Goal: Task Accomplishment & Management: Use online tool/utility

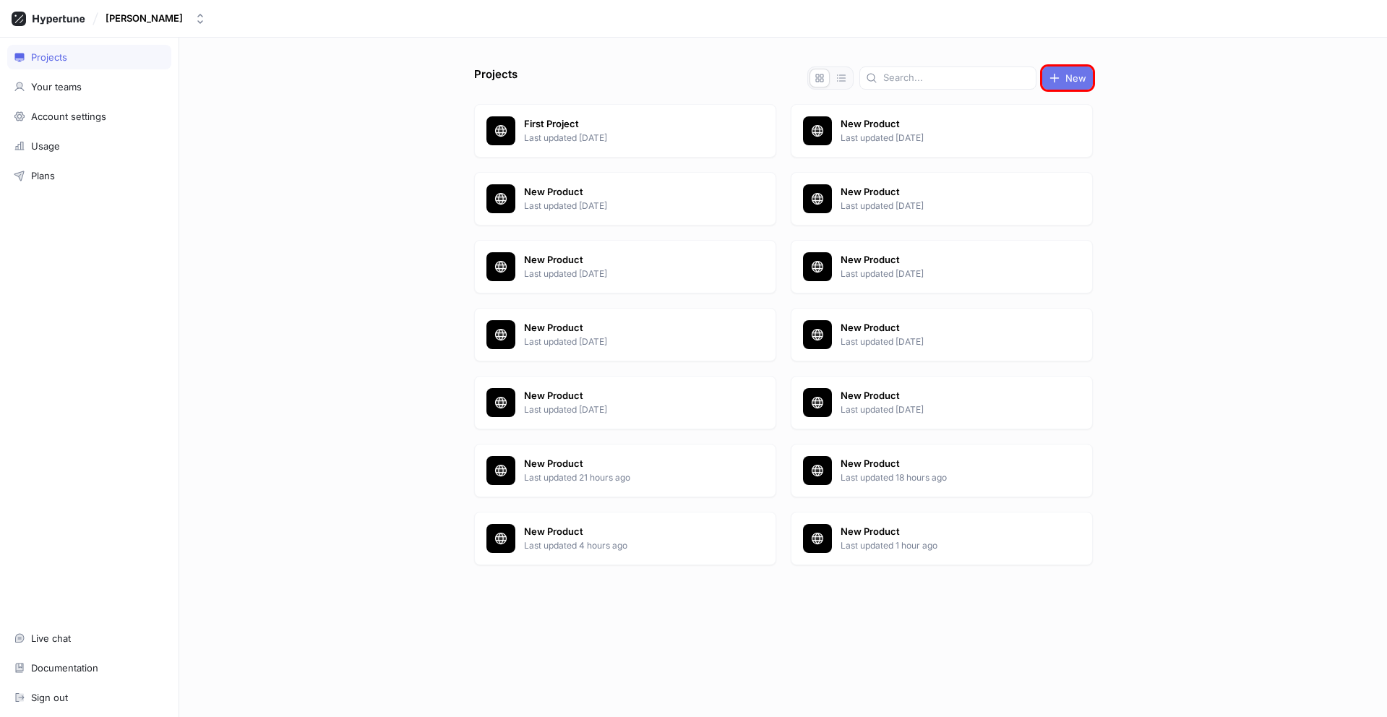
click at [1067, 78] on span "New" at bounding box center [1075, 78] width 21 height 9
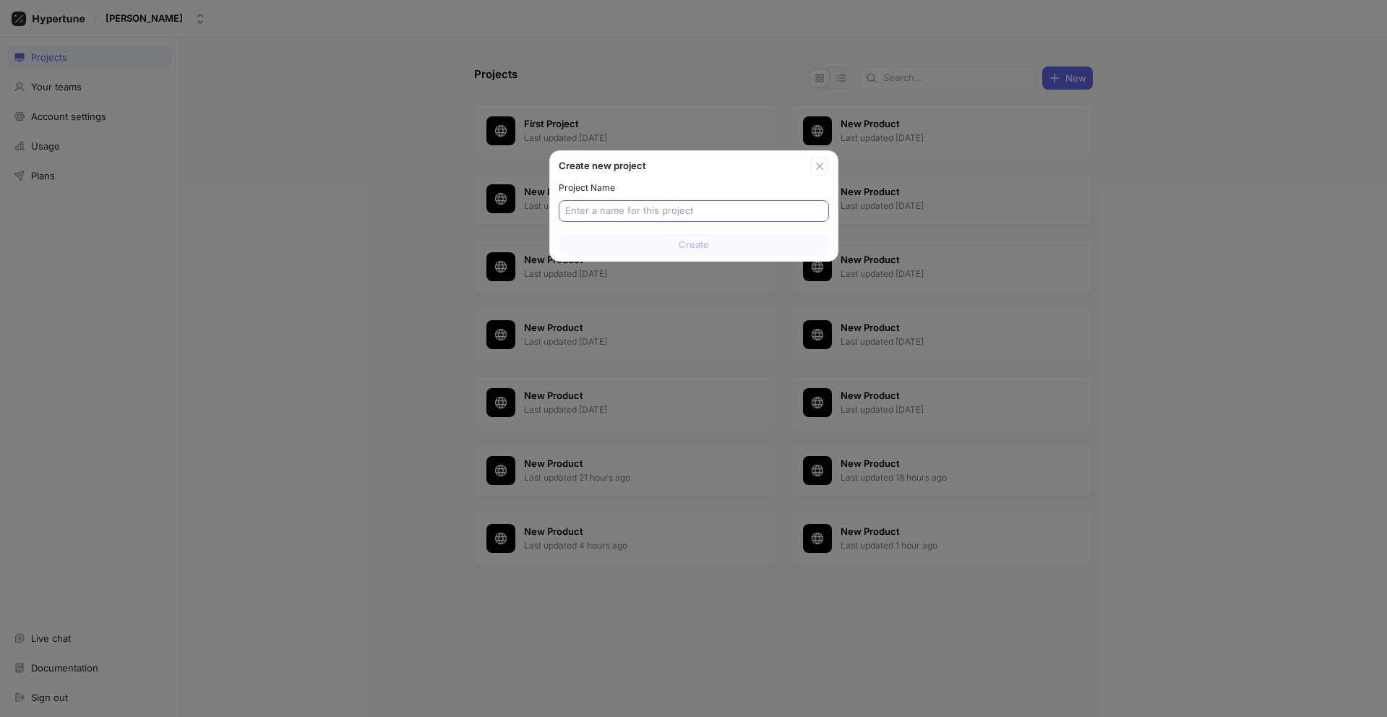
click at [693, 211] on input "text" at bounding box center [693, 211] width 257 height 14
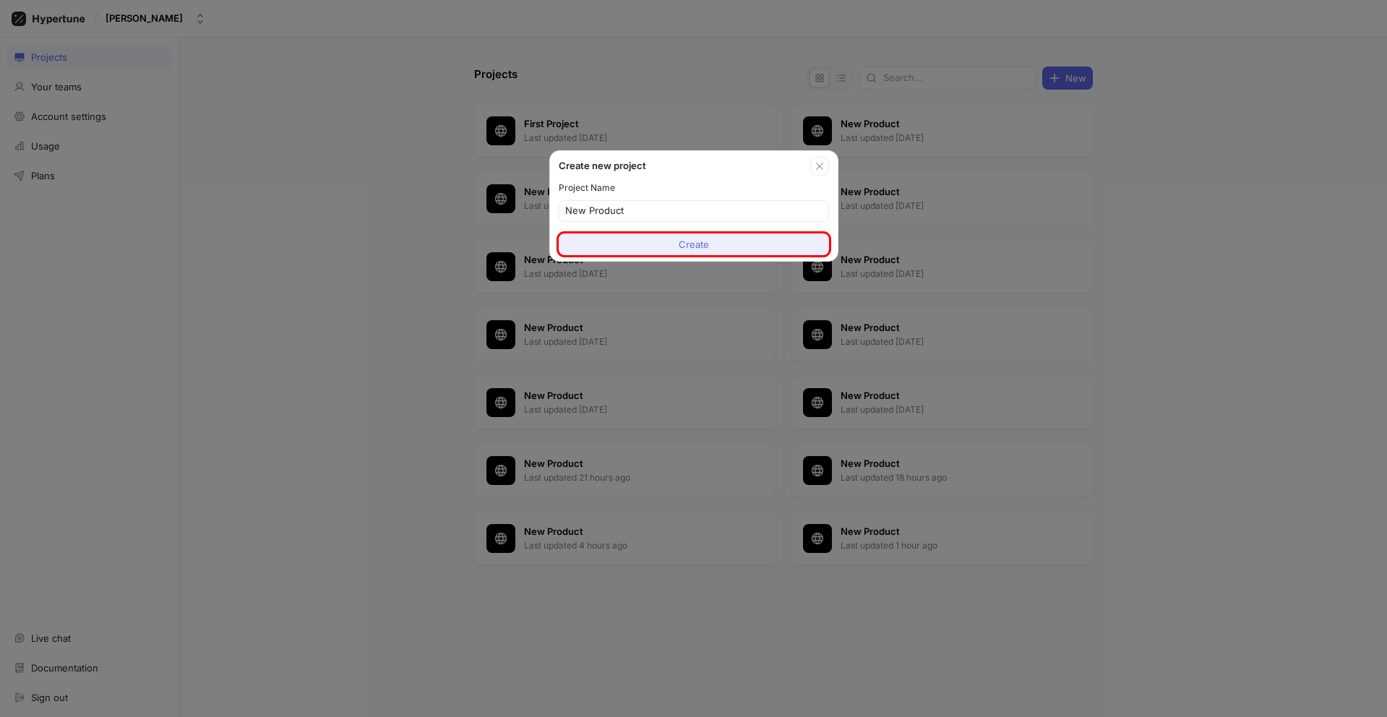
type input "New Product"
click at [693, 244] on span "Create" at bounding box center [693, 244] width 30 height 9
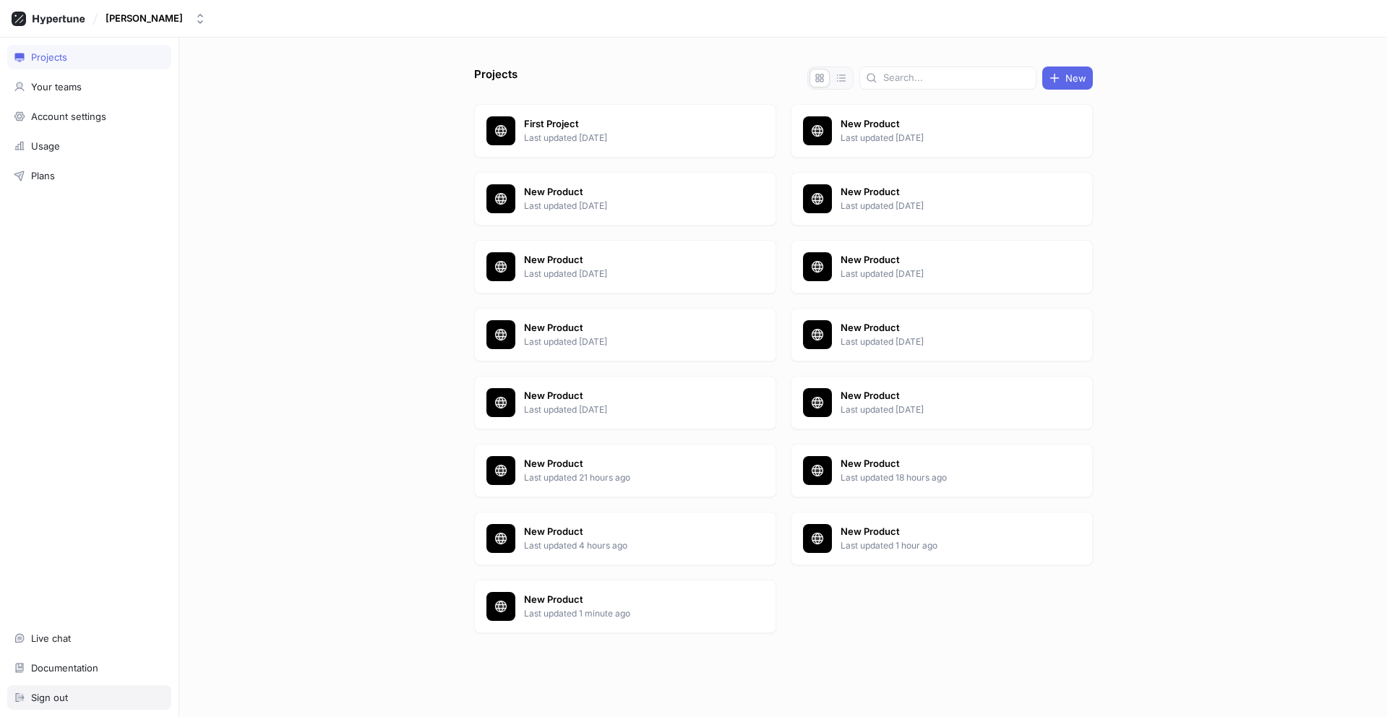
click at [89, 697] on div "Sign out" at bounding box center [89, 697] width 151 height 12
